Goal: Find contact information: Find contact information

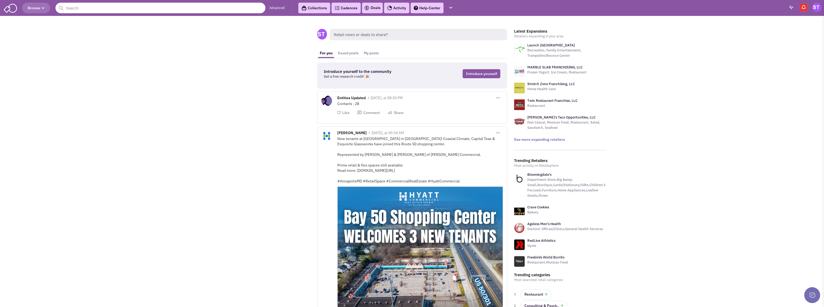
click at [111, 11] on input "text" at bounding box center [160, 8] width 210 height 11
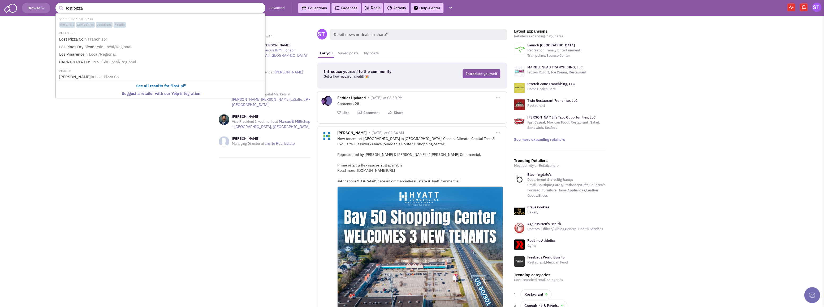
type input "lost pizza"
click at [57, 4] on button "submit" at bounding box center [61, 8] width 8 height 8
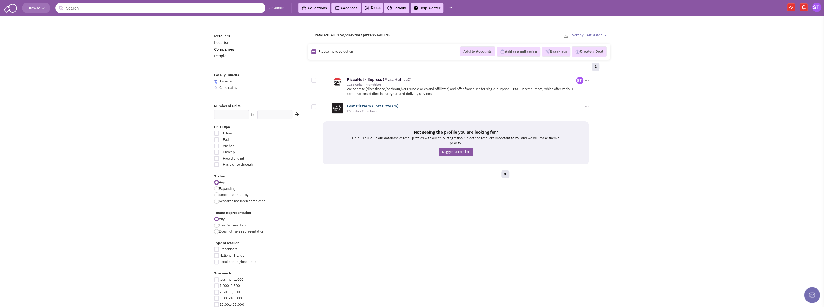
click at [383, 106] on link "Lost Pizza Co (Lost Pizza Co)" at bounding box center [372, 105] width 51 height 5
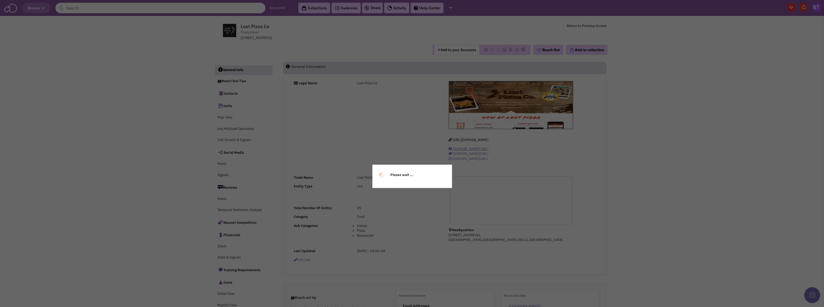
select select
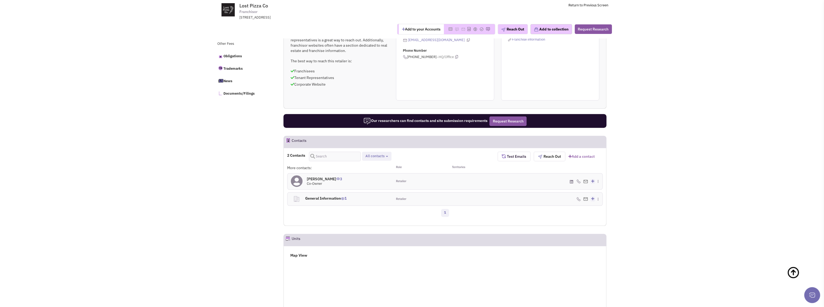
scroll to position [292, 0]
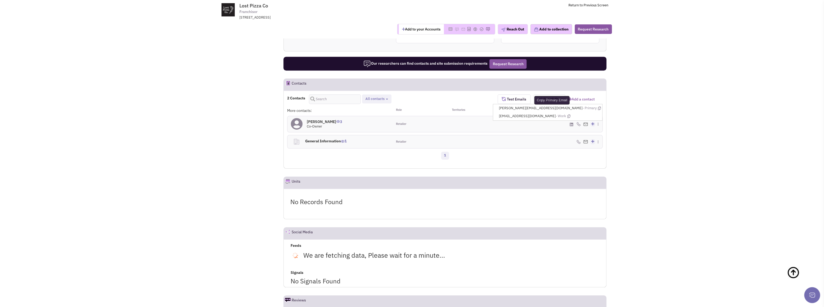
click at [597, 107] on icon at bounding box center [598, 108] width 3 height 3
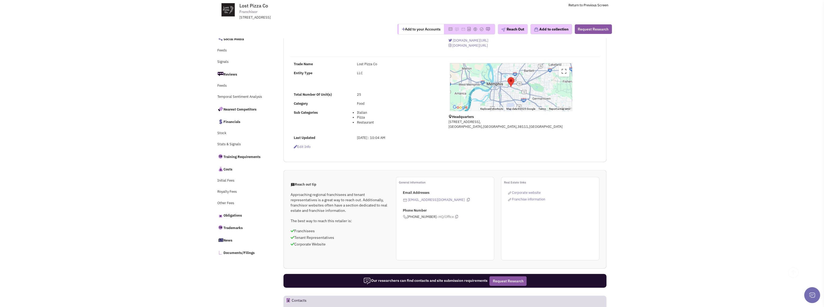
scroll to position [80, 0]
